Goal: Task Accomplishment & Management: Use online tool/utility

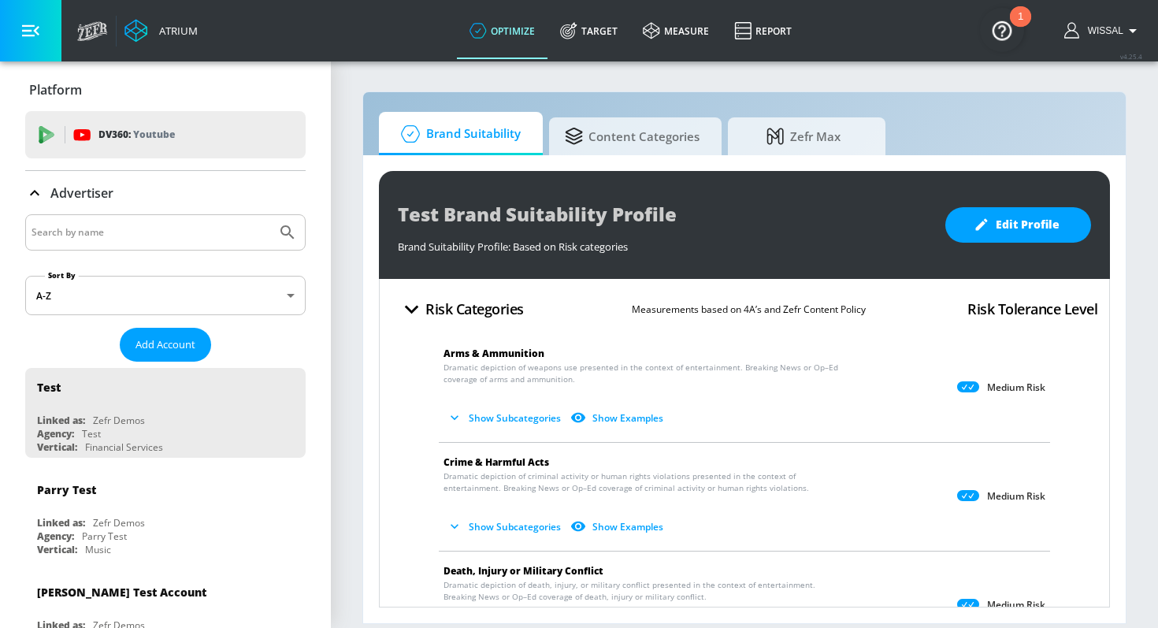
click at [150, 235] on input "Search by name" at bounding box center [151, 232] width 239 height 20
type input "KRAFT"
click at [270, 215] on button "Submit Search" at bounding box center [287, 232] width 35 height 35
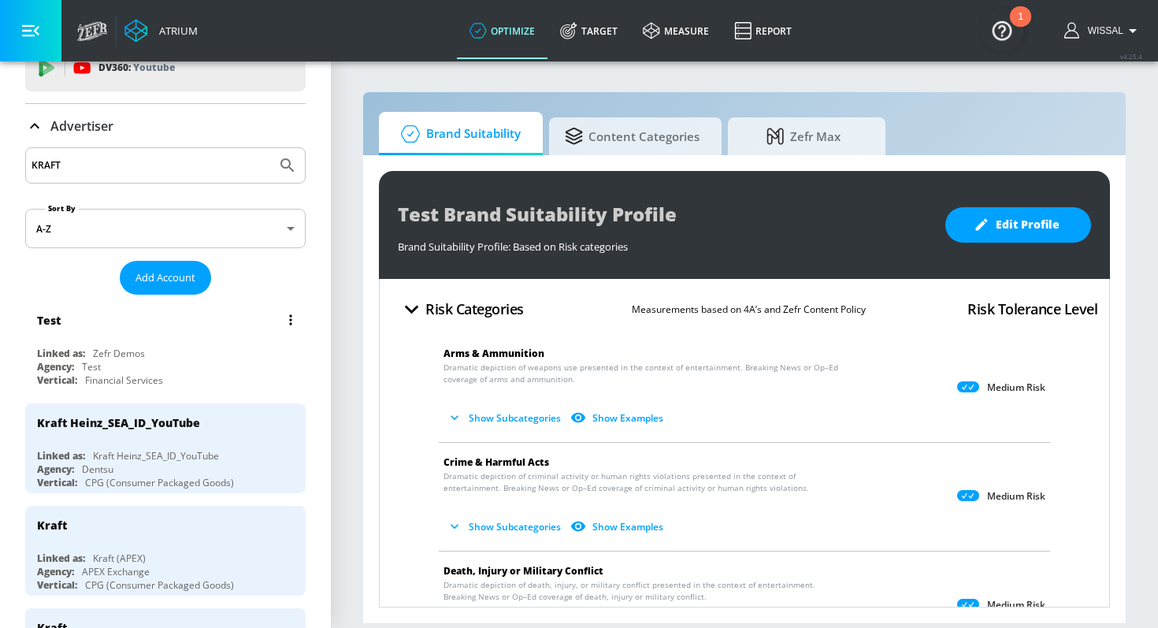
scroll to position [69, 0]
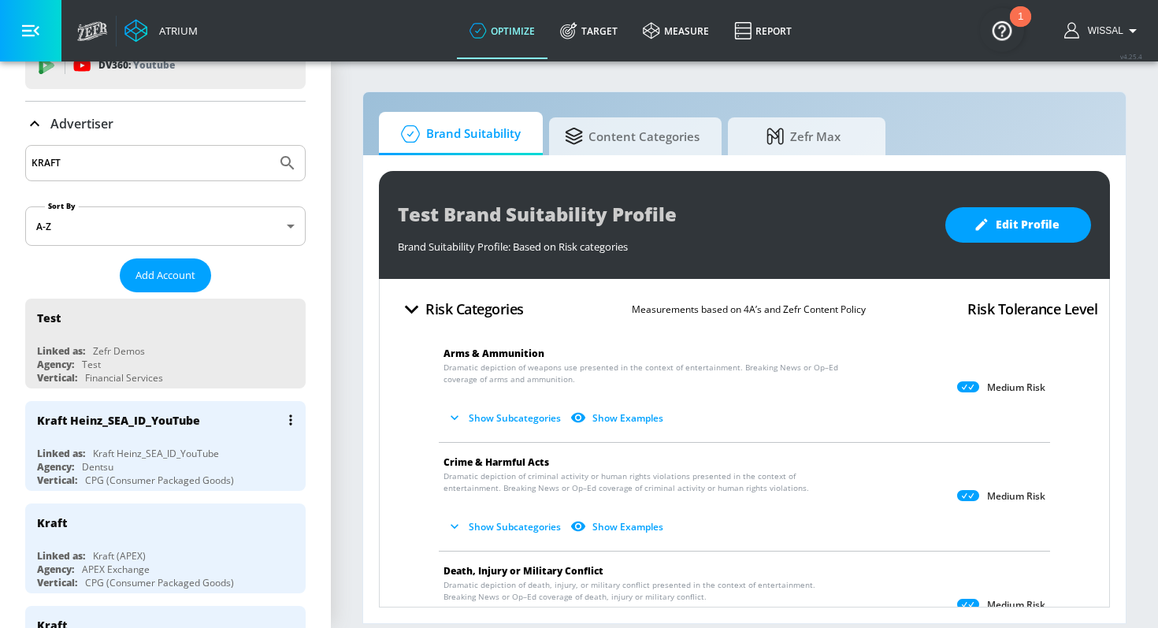
click at [218, 433] on div "Kraft Heinz_SEA_ID_YouTube" at bounding box center [169, 420] width 265 height 38
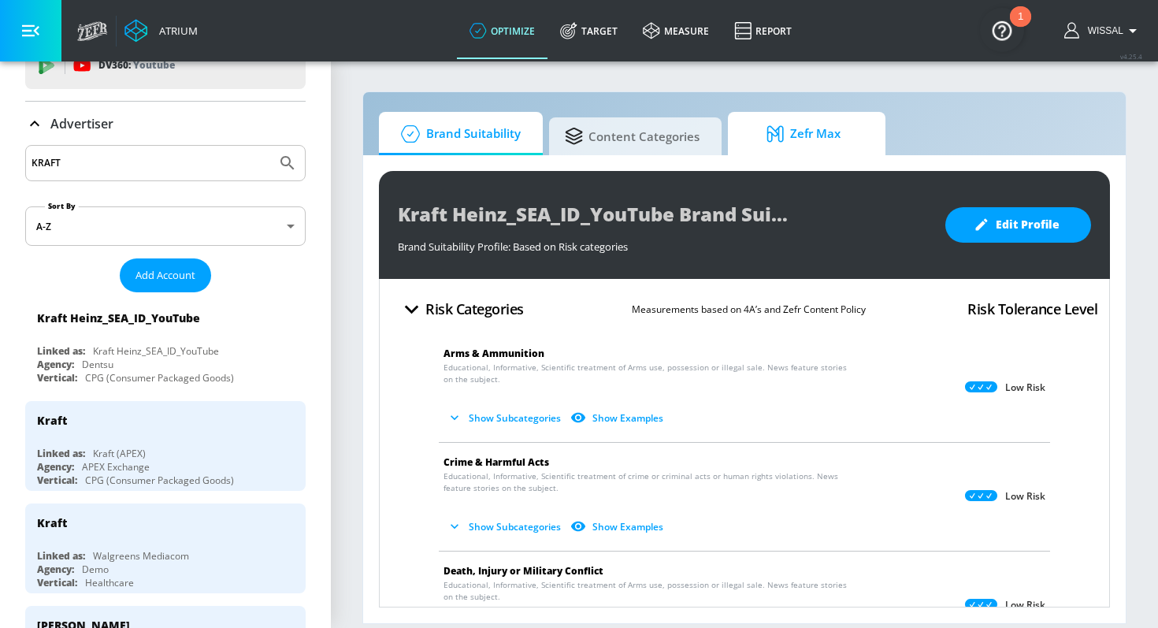
click at [751, 136] on span "Zefr Max" at bounding box center [804, 134] width 120 height 38
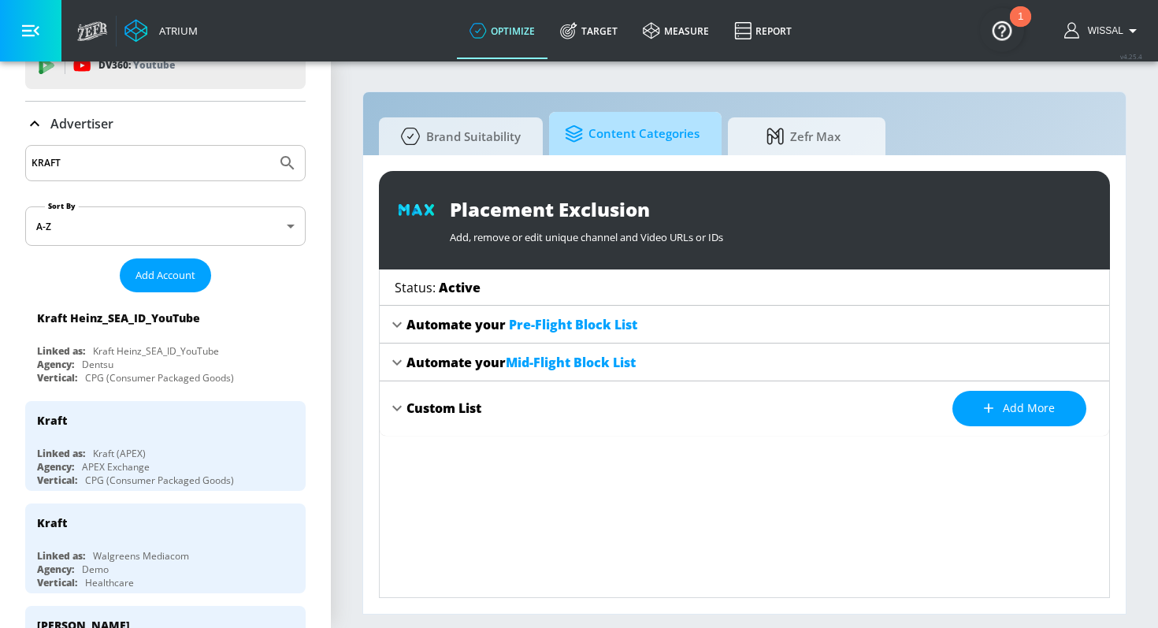
click at [674, 131] on span "Content Categories" at bounding box center [632, 134] width 135 height 38
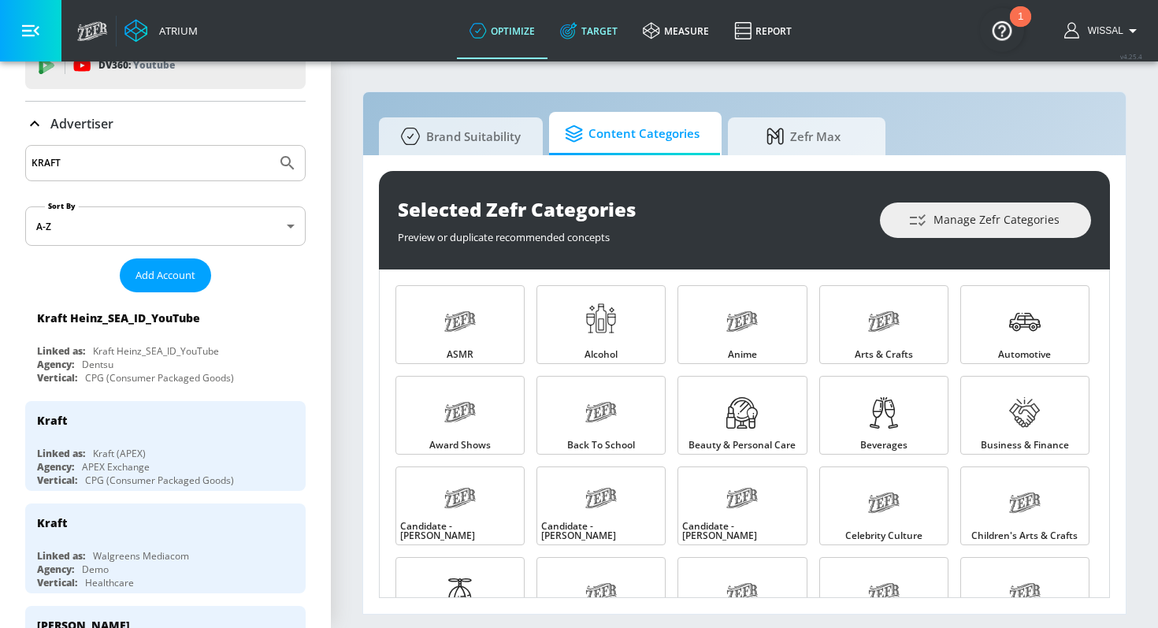
click at [589, 43] on link "Target" at bounding box center [588, 30] width 83 height 57
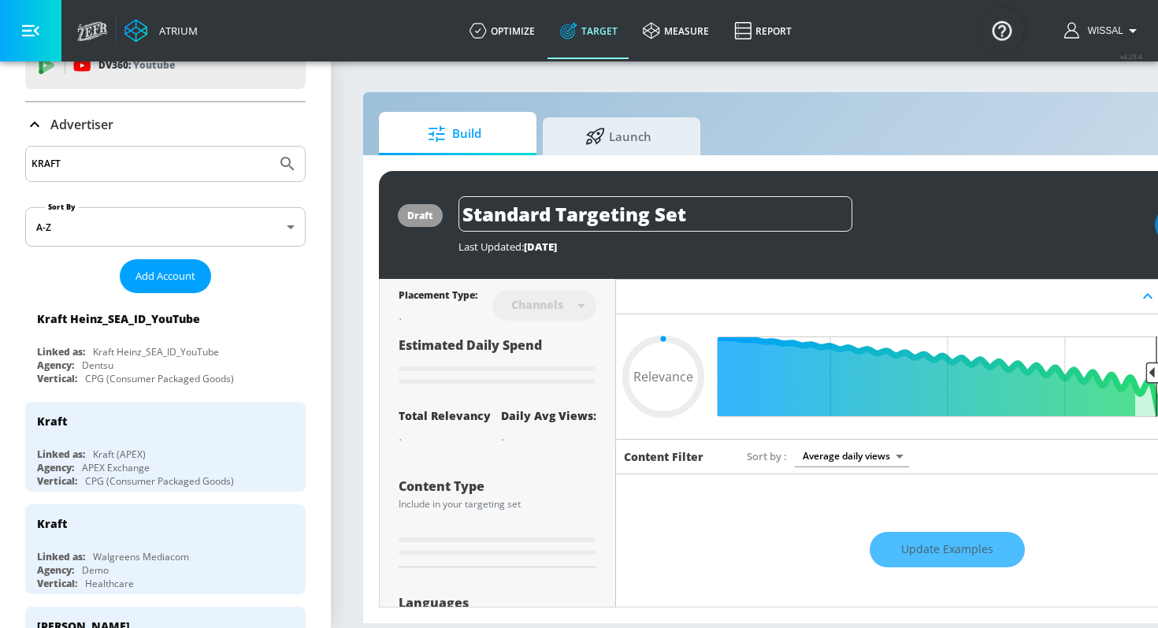
type input "0.05"
click at [618, 136] on span "Launch" at bounding box center [618, 134] width 120 height 38
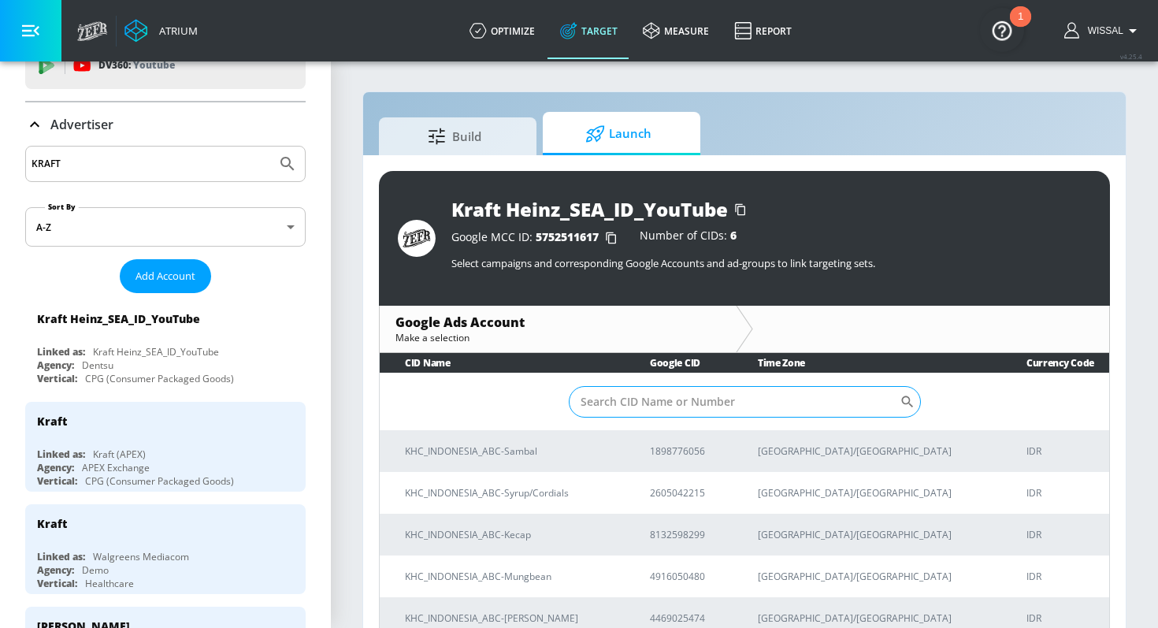
click at [670, 399] on input "Sort By" at bounding box center [734, 402] width 331 height 32
paste input "189-877-6056"
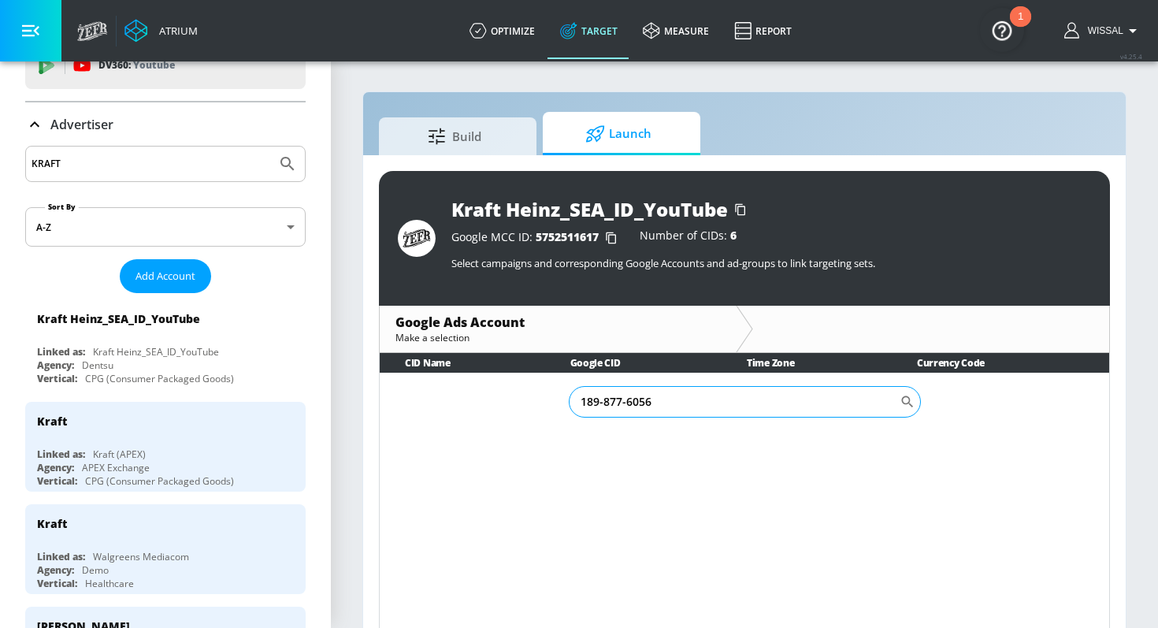
click at [628, 402] on input "189-877-6056" at bounding box center [734, 402] width 331 height 32
click at [603, 401] on input "189-8776056" at bounding box center [734, 402] width 331 height 32
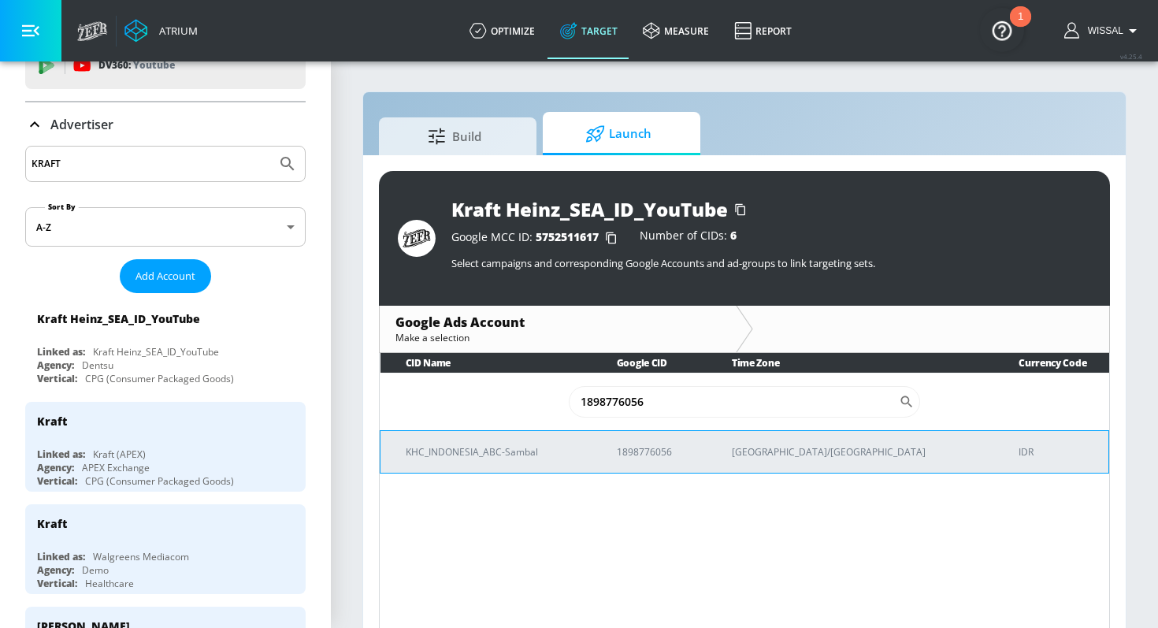
type input "1898776056"
click at [591, 465] on td "KHC_INDONESIA_ABC-Sambal" at bounding box center [485, 451] width 211 height 43
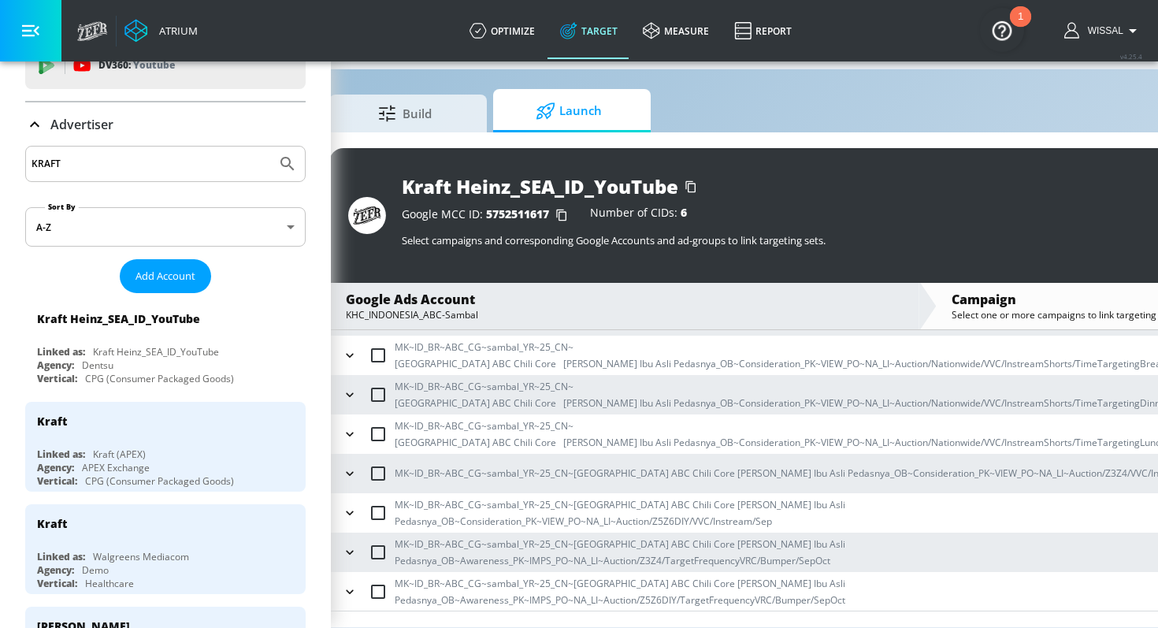
scroll to position [23, 0]
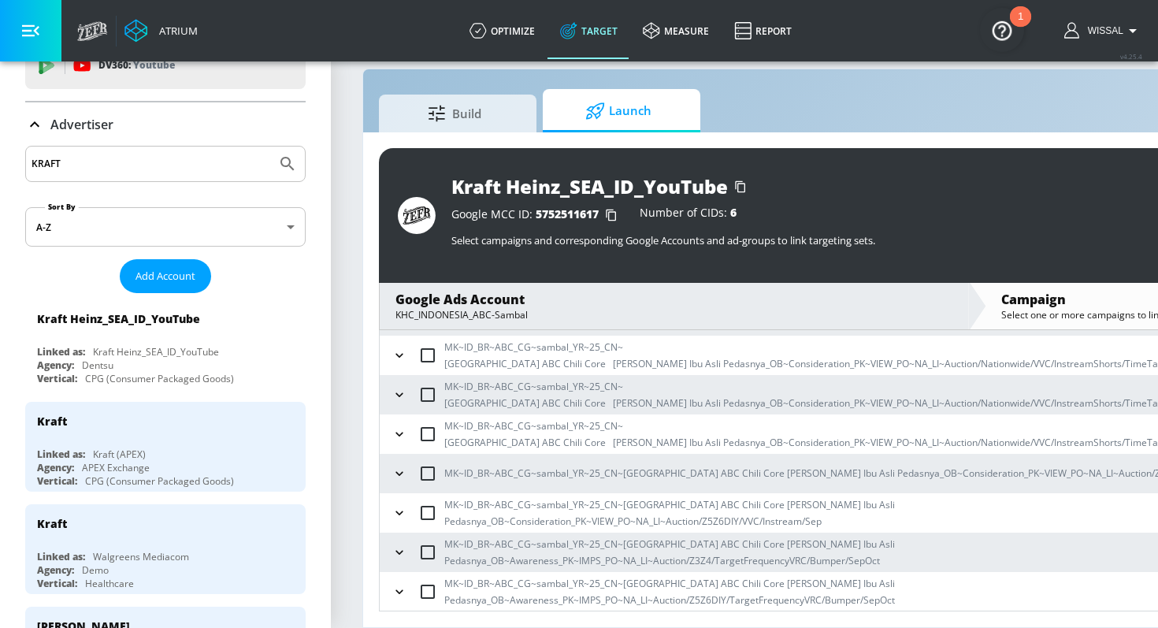
click at [395, 395] on icon "button" at bounding box center [399, 395] width 16 height 16
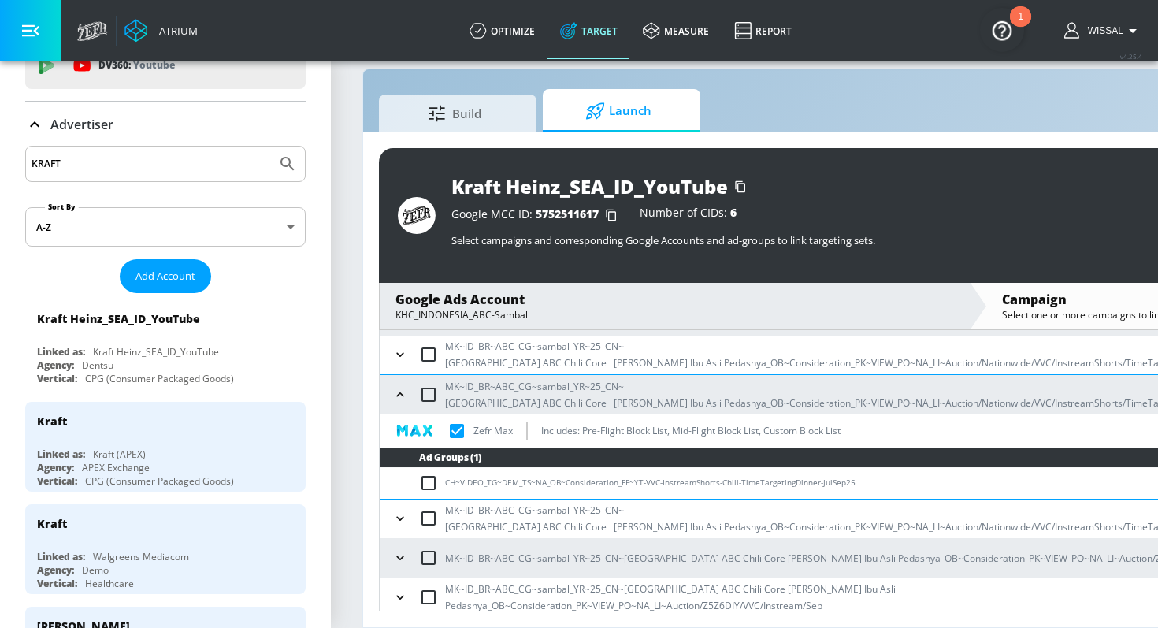
click at [400, 352] on icon "button" at bounding box center [400, 355] width 16 height 16
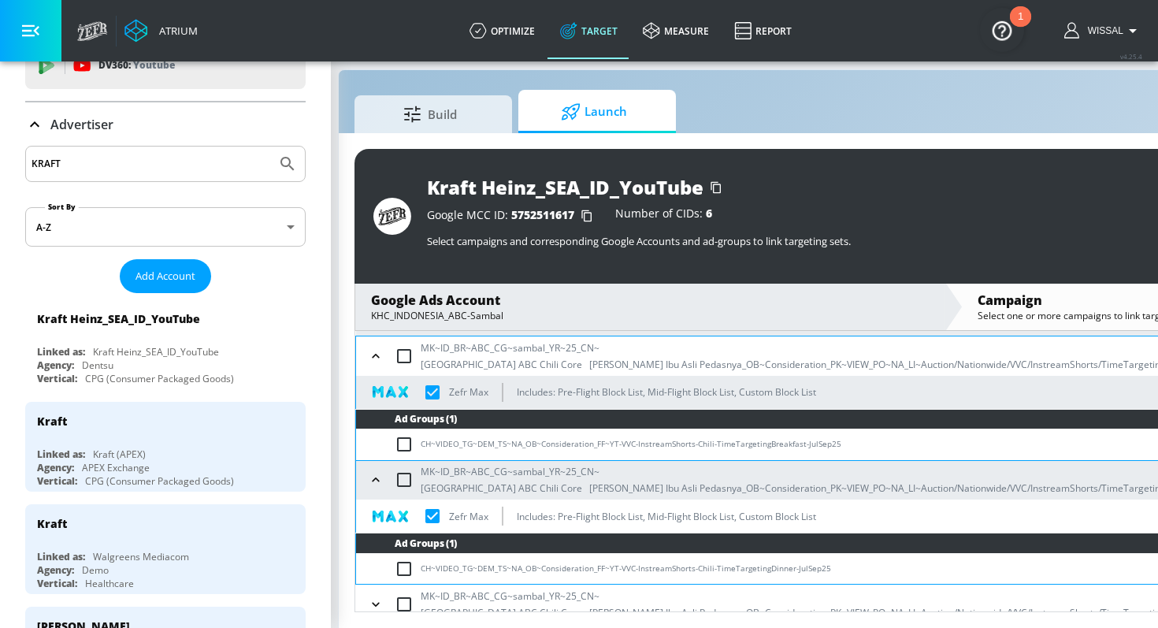
scroll to position [22, 29]
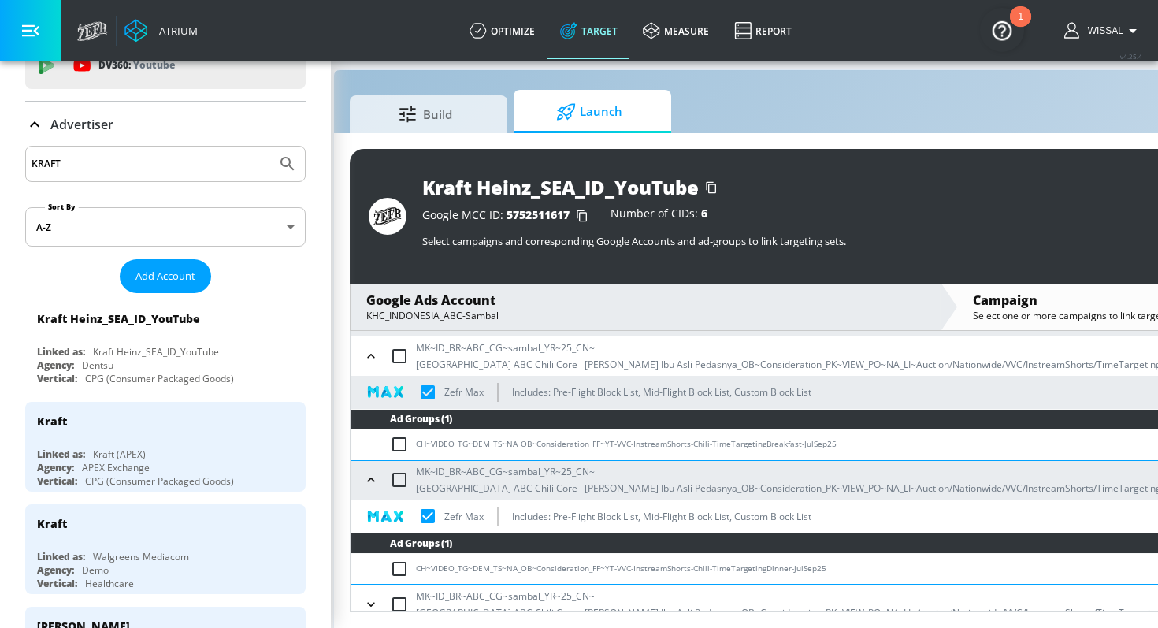
click at [606, 102] on span "Launch" at bounding box center [589, 112] width 120 height 38
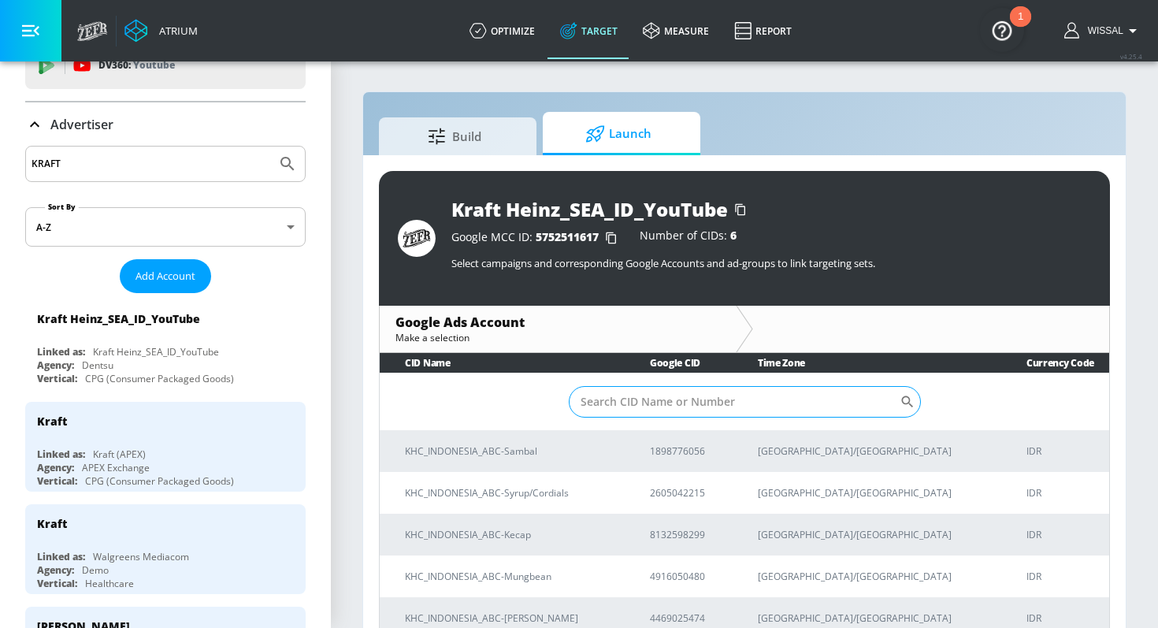
click at [667, 406] on input "Sort By" at bounding box center [734, 402] width 331 height 32
paste input "MK~ID_BR~ABC_CG~sambal_YR~25_CN~[GEOGRAPHIC_DATA] ABC Chili Core [PERSON_NAME] …"
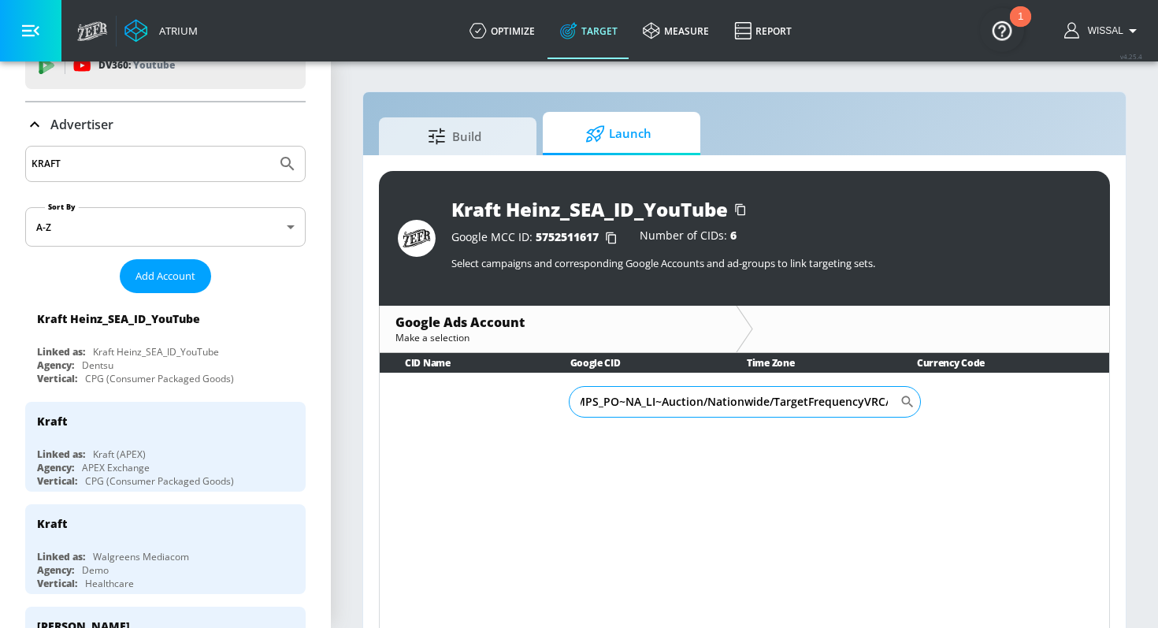
scroll to position [0, 710]
type input "MK~ID_BR~ABC_CG~sambal_YR~25_CN~[GEOGRAPHIC_DATA] ABC Chili Core [PERSON_NAME] …"
click at [781, 413] on input "MK~ID_BR~ABC_CG~sambal_YR~25_CN~[GEOGRAPHIC_DATA] ABC Chili Core [PERSON_NAME] …" at bounding box center [734, 402] width 331 height 32
click at [777, 410] on input "MK~ID_BR~ABC_CG~sambal_YR~25_CN~[GEOGRAPHIC_DATA] ABC Chili Core [PERSON_NAME] …" at bounding box center [734, 402] width 331 height 32
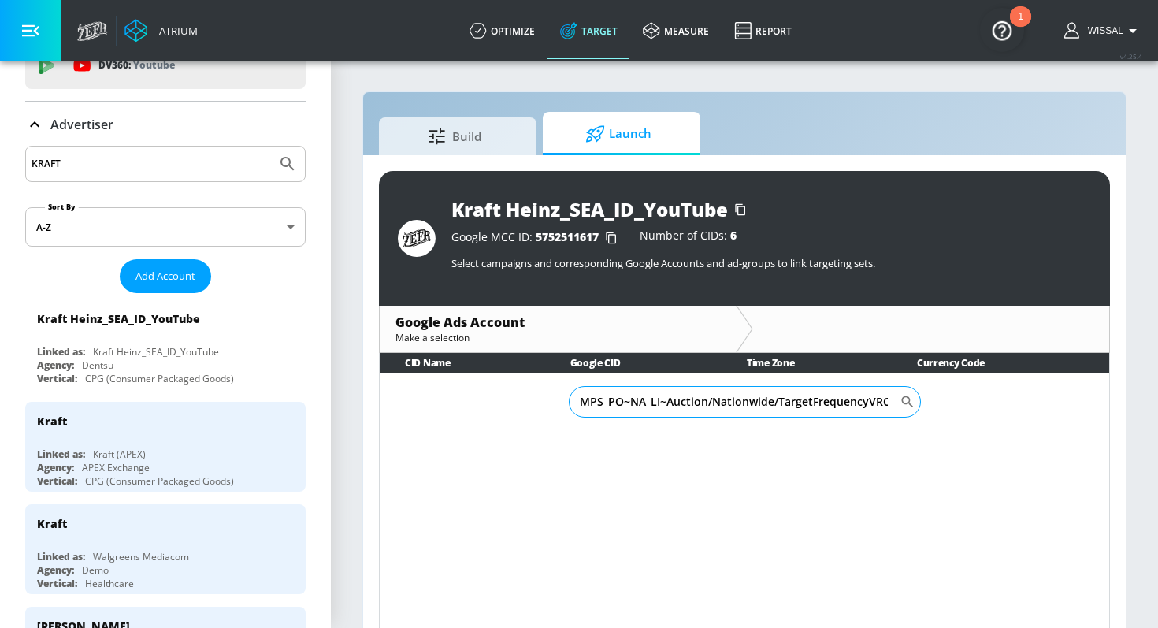
click at [777, 410] on input "MK~ID_BR~ABC_CG~sambal_YR~25_CN~[GEOGRAPHIC_DATA] ABC Chili Core [PERSON_NAME] …" at bounding box center [734, 402] width 331 height 32
